Goal: Transaction & Acquisition: Purchase product/service

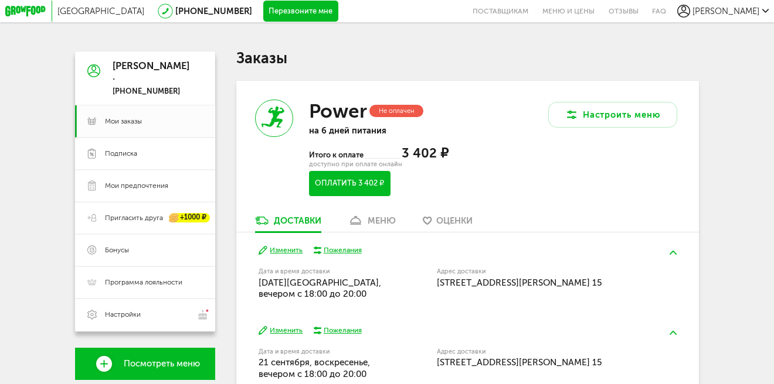
click at [337, 186] on button "Оплатить 3 402 ₽" at bounding box center [349, 183] width 81 height 25
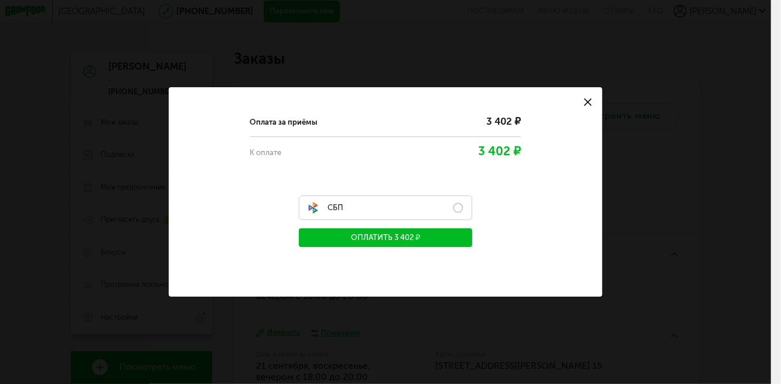
click at [459, 209] on label "СБП" at bounding box center [385, 208] width 173 height 25
click at [458, 210] on label "СБП" at bounding box center [385, 208] width 173 height 25
click at [383, 238] on button "Оплатить 3 402 ₽" at bounding box center [385, 238] width 173 height 19
click at [591, 101] on icon at bounding box center [588, 102] width 8 height 8
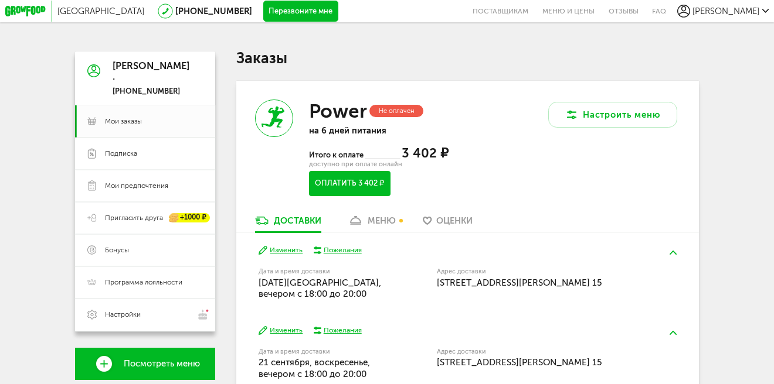
click at [229, 67] on div "[PERSON_NAME] . [PHONE_NUMBER] Мои заказы Подписка Мои предпочтения Пригласить …" at bounding box center [386, 269] width 623 height 434
